Goal: Task Accomplishment & Management: Use online tool/utility

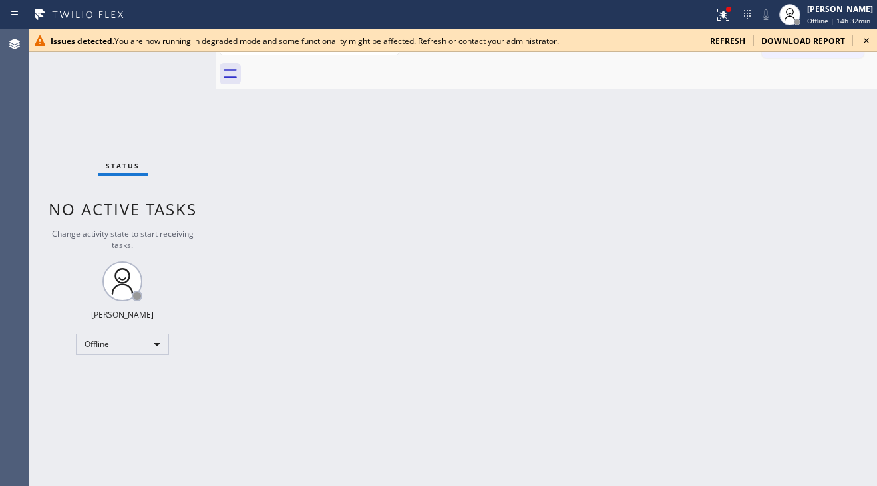
click at [862, 37] on icon at bounding box center [866, 41] width 16 height 16
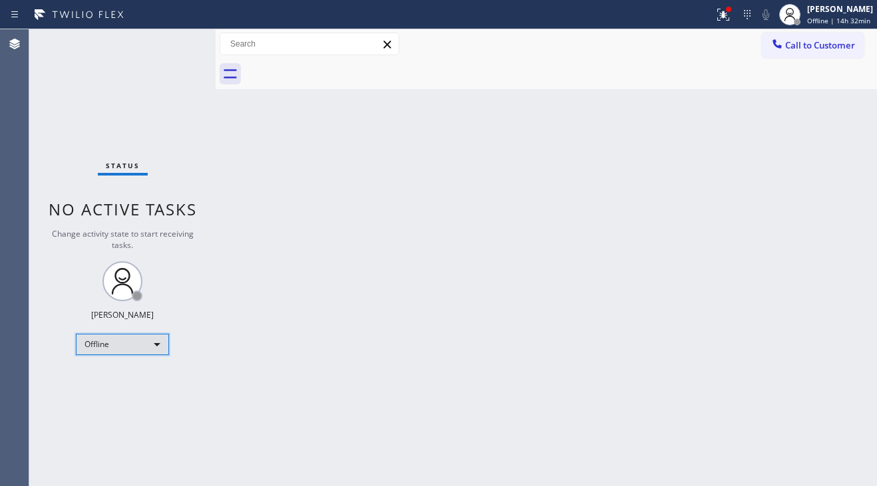
click at [84, 342] on div "Offline" at bounding box center [122, 344] width 93 height 21
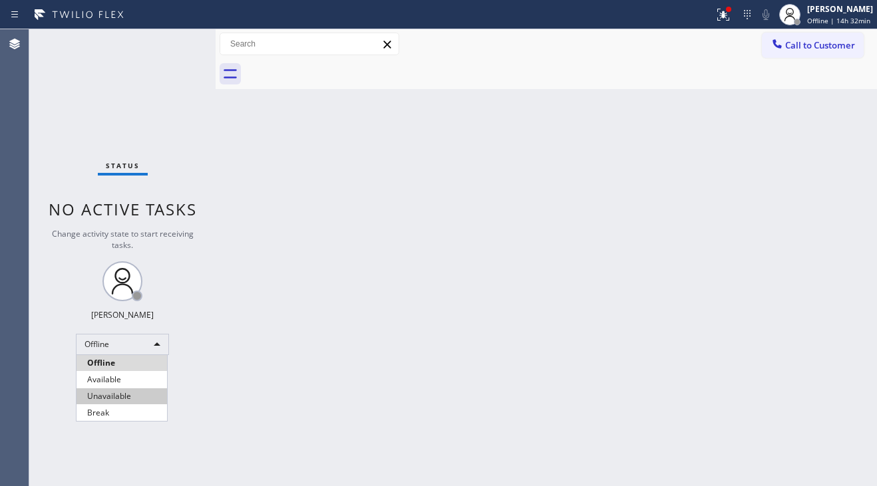
click at [112, 392] on li "Unavailable" at bounding box center [122, 396] width 90 height 16
